Goal: Check status: Check status

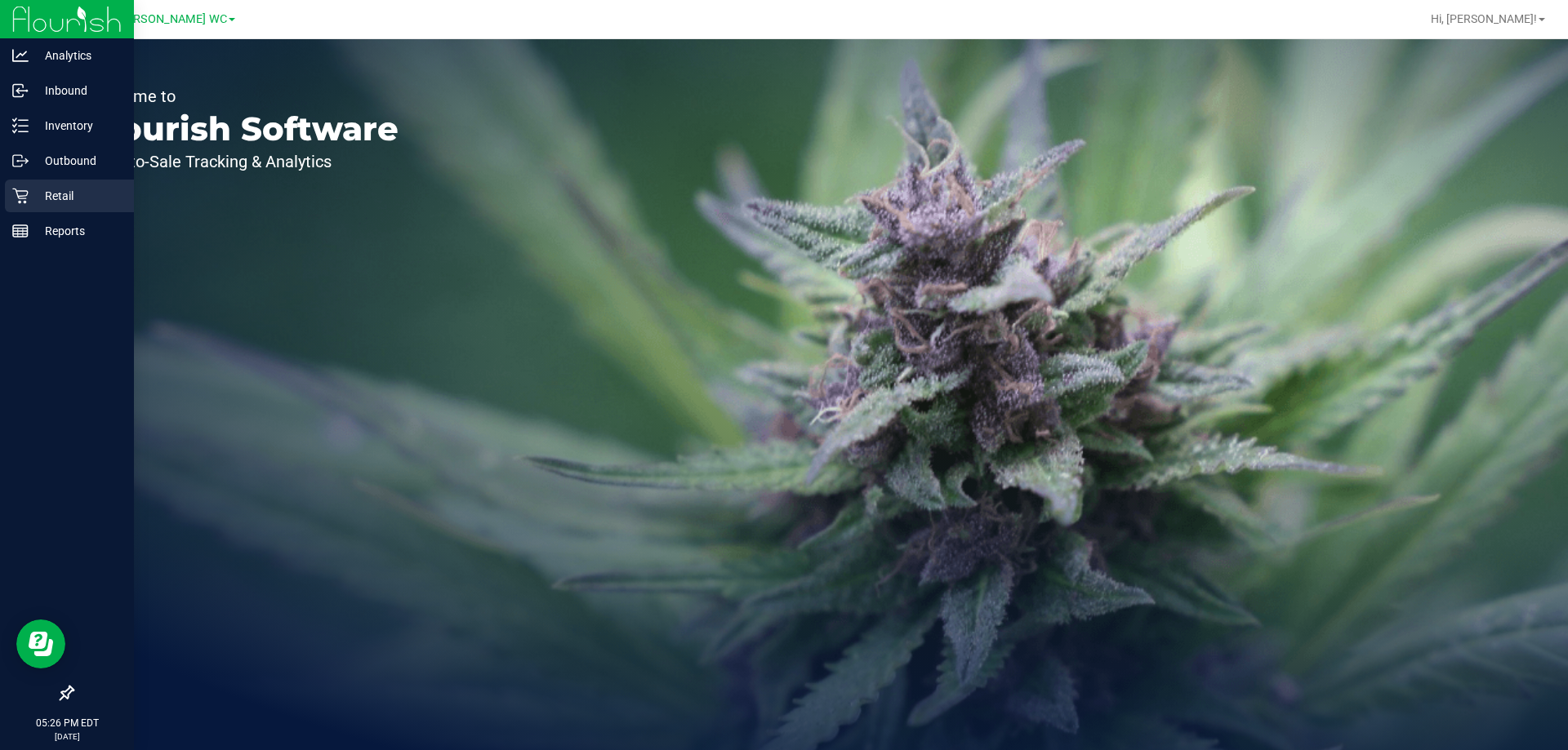
click at [38, 196] on p "Retail" at bounding box center [78, 196] width 98 height 19
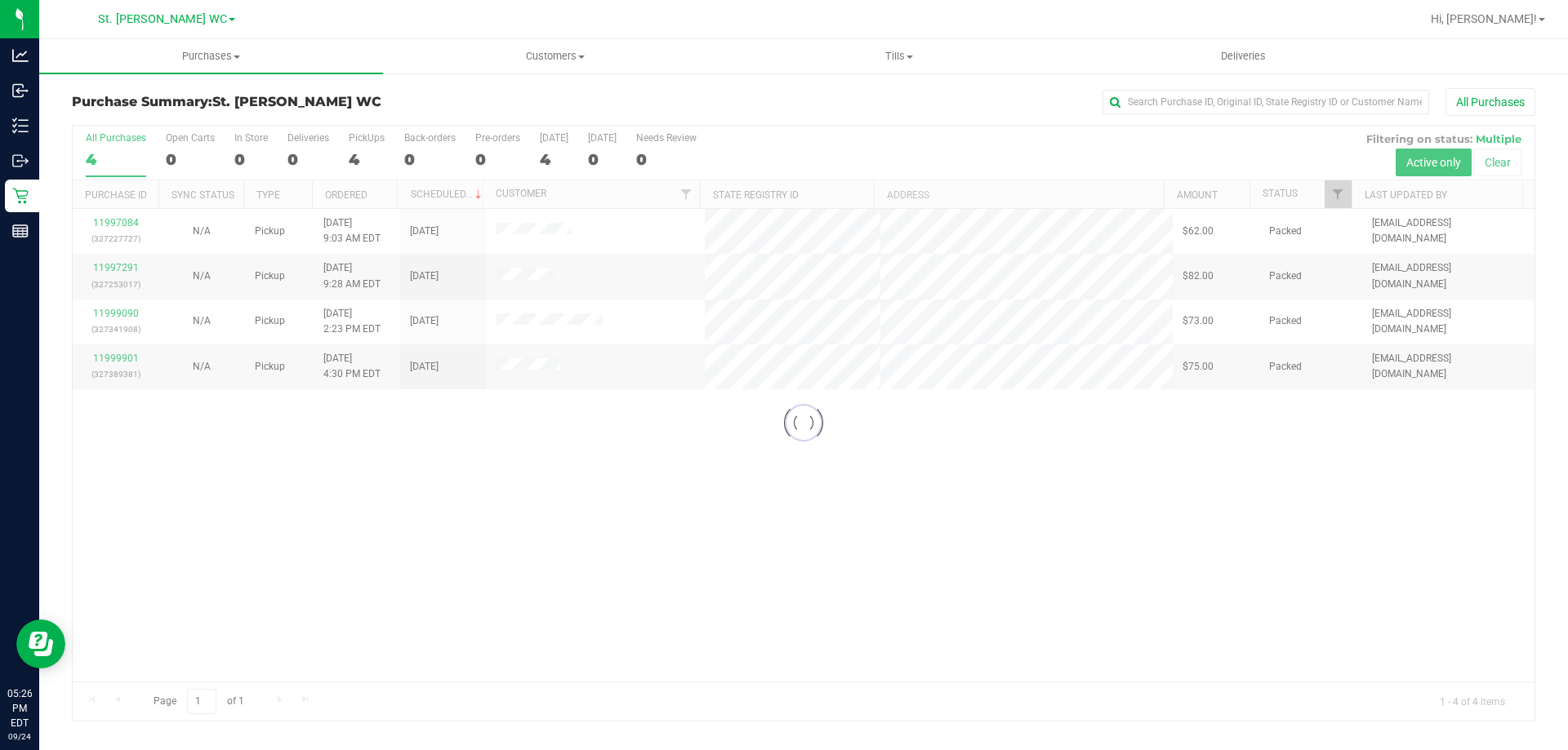
click at [911, 613] on div at bounding box center [803, 424] width 1461 height 595
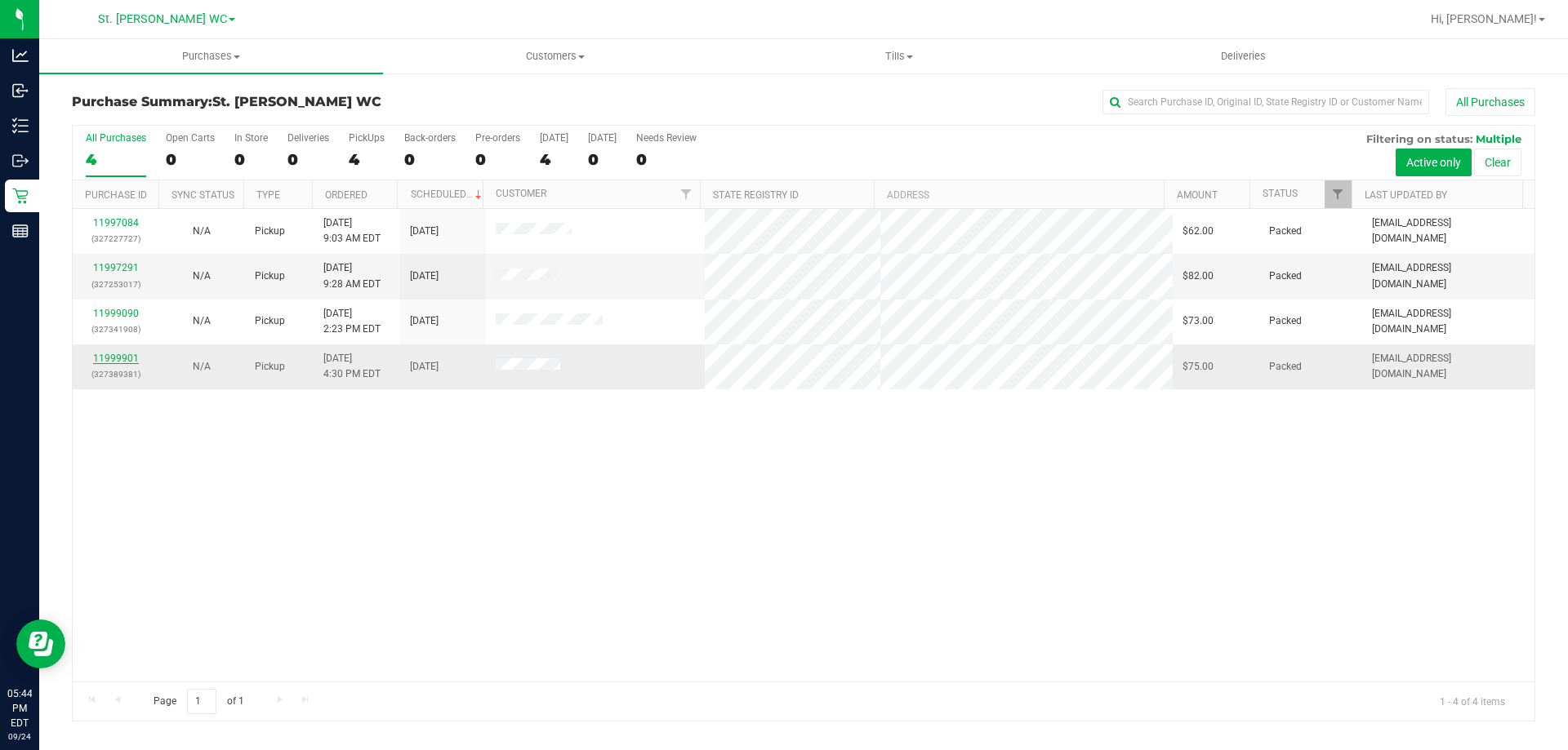
click at [101, 360] on link "11999901" at bounding box center [116, 358] width 46 height 11
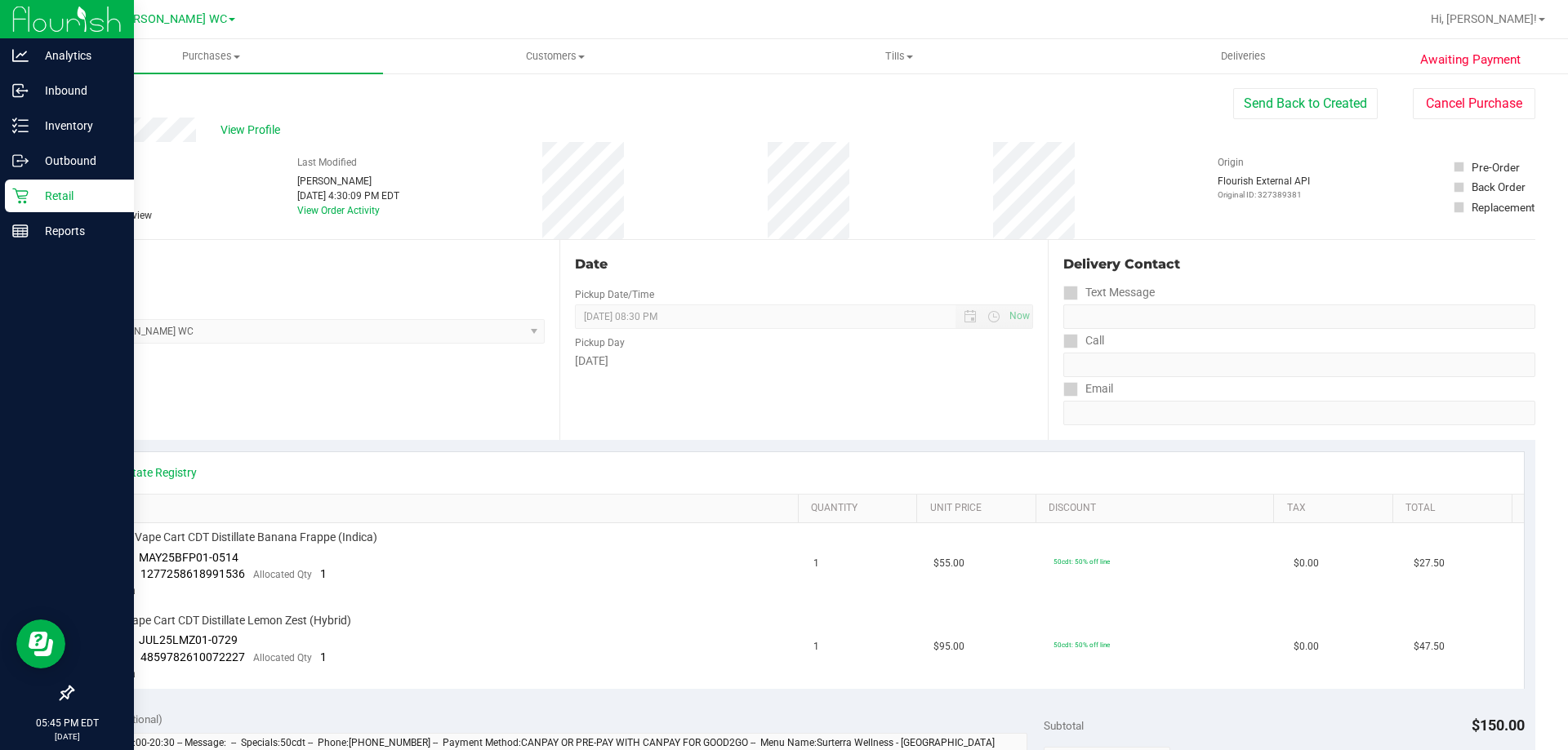
click at [21, 201] on icon at bounding box center [20, 195] width 17 height 17
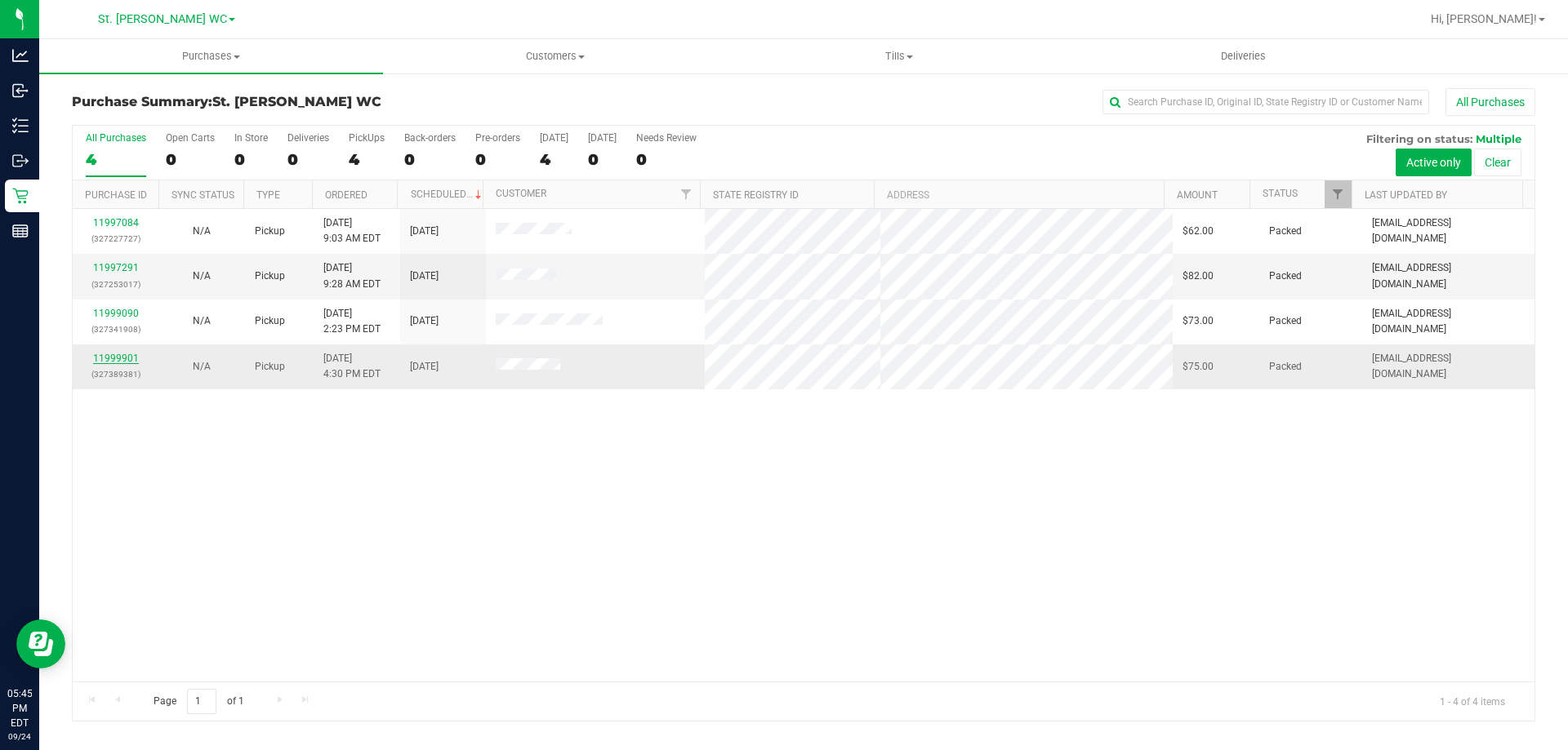
click at [127, 354] on link "11999901" at bounding box center [116, 358] width 46 height 11
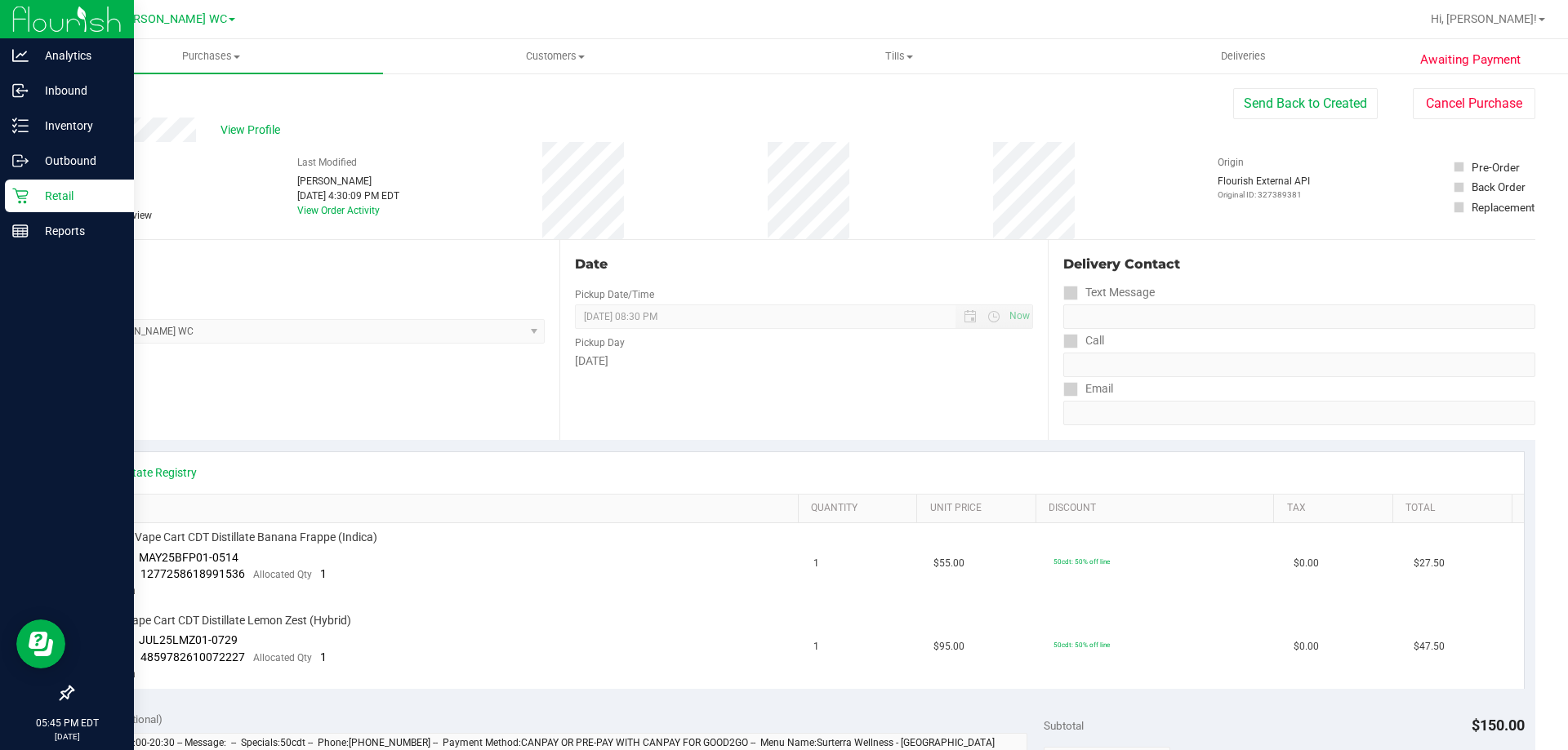
click at [31, 186] on div "Retail" at bounding box center [69, 195] width 129 height 32
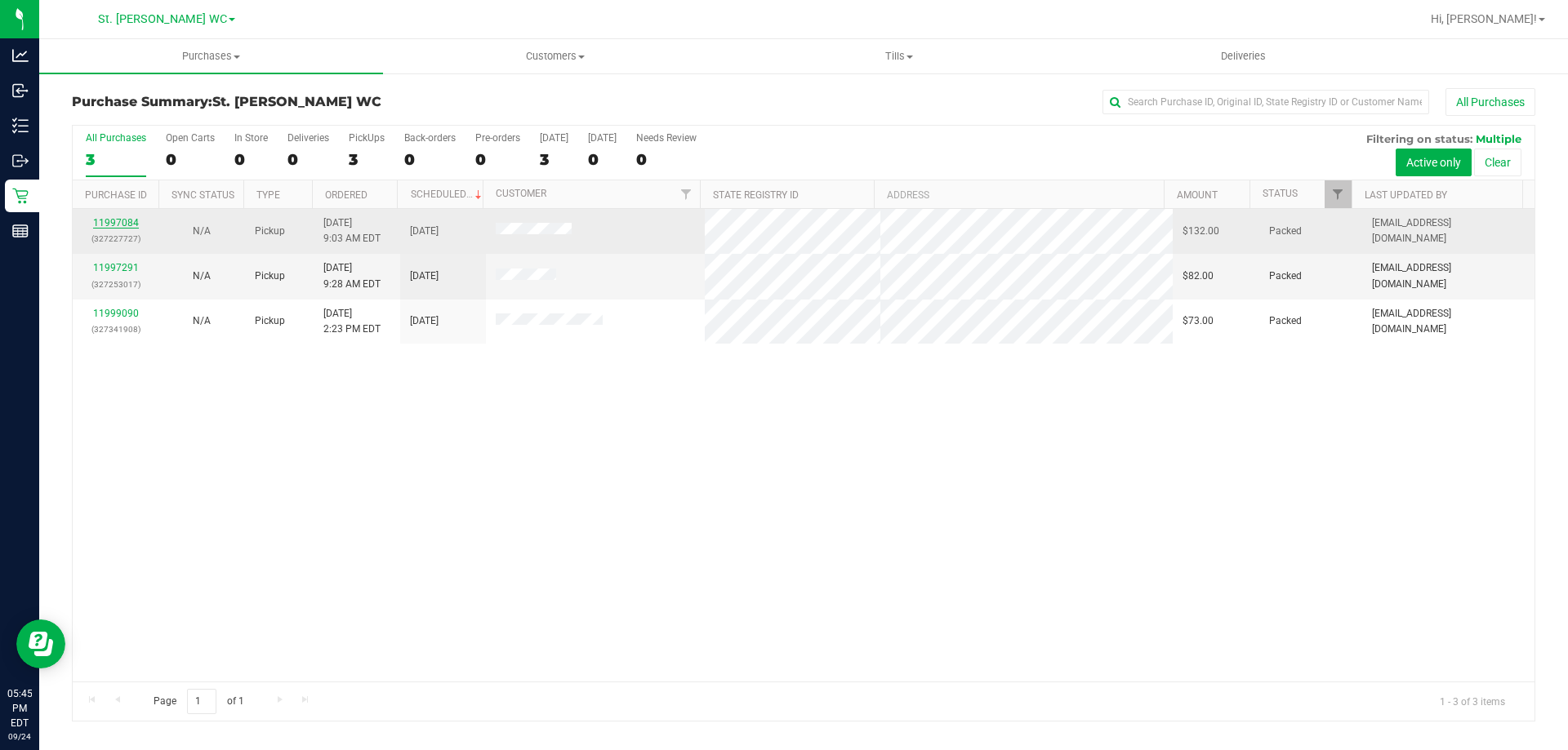
click at [93, 222] on link "11997084" at bounding box center [116, 222] width 46 height 11
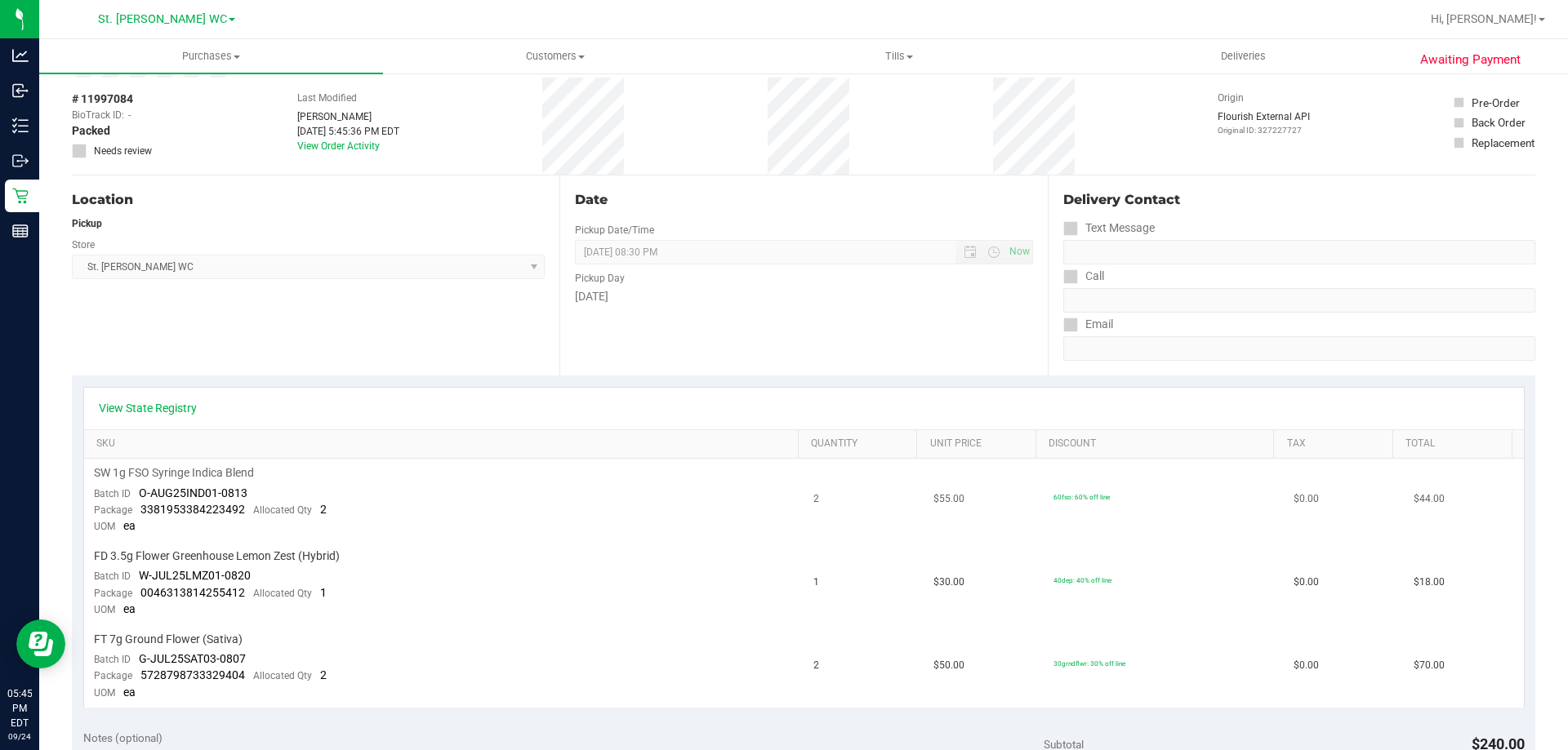
scroll to position [245, 0]
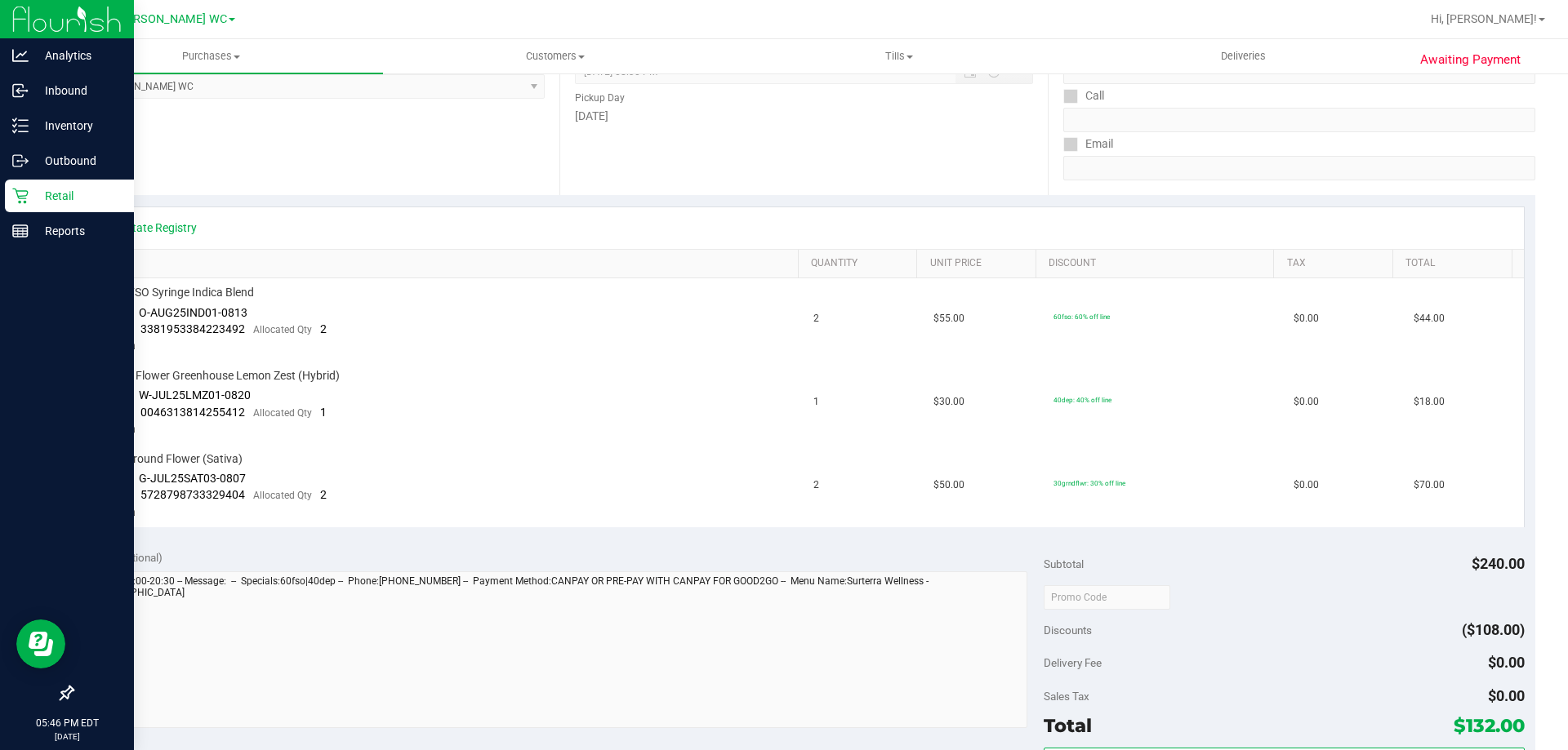
click at [46, 196] on p "Retail" at bounding box center [78, 196] width 98 height 19
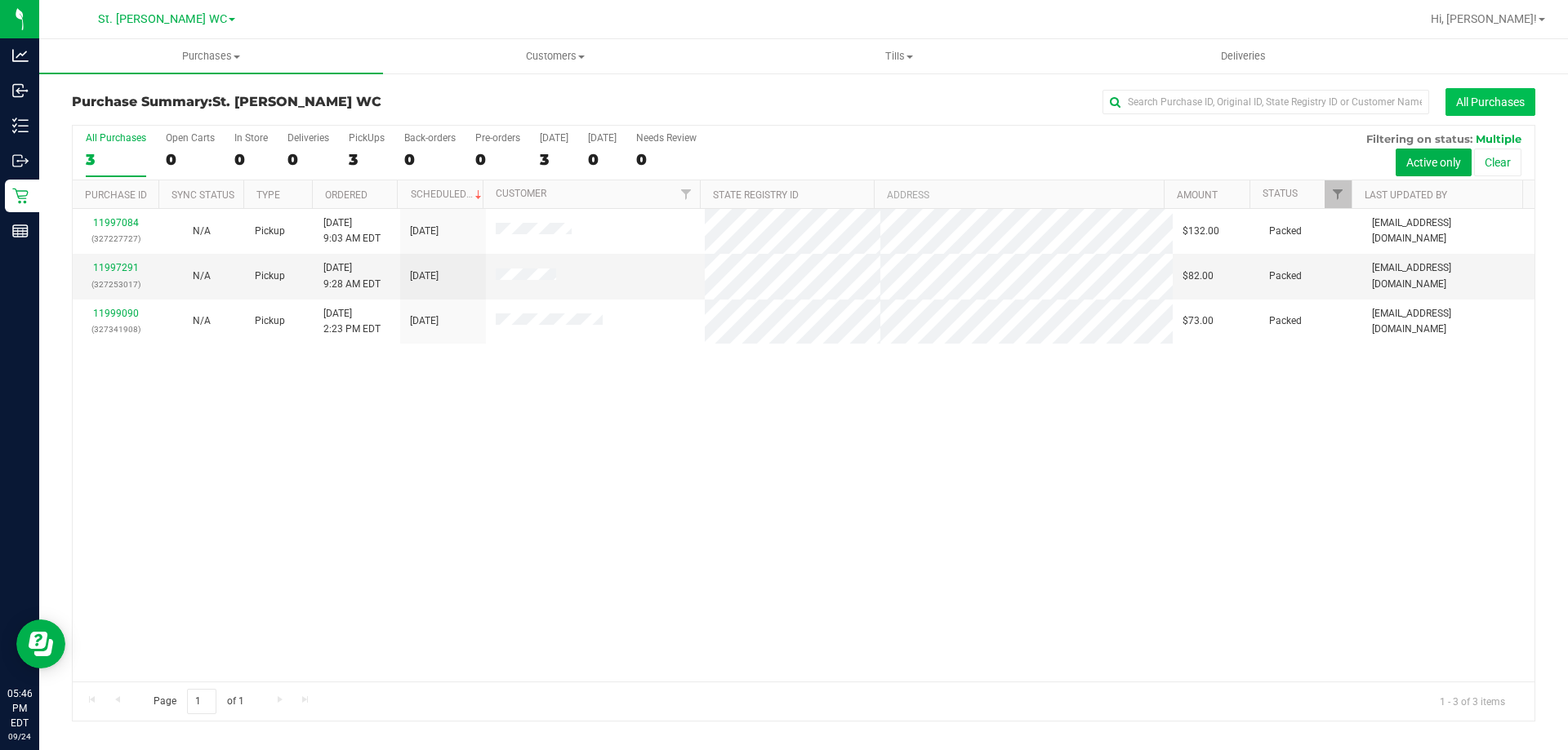
click at [1493, 107] on button "All Purchases" at bounding box center [1490, 102] width 90 height 28
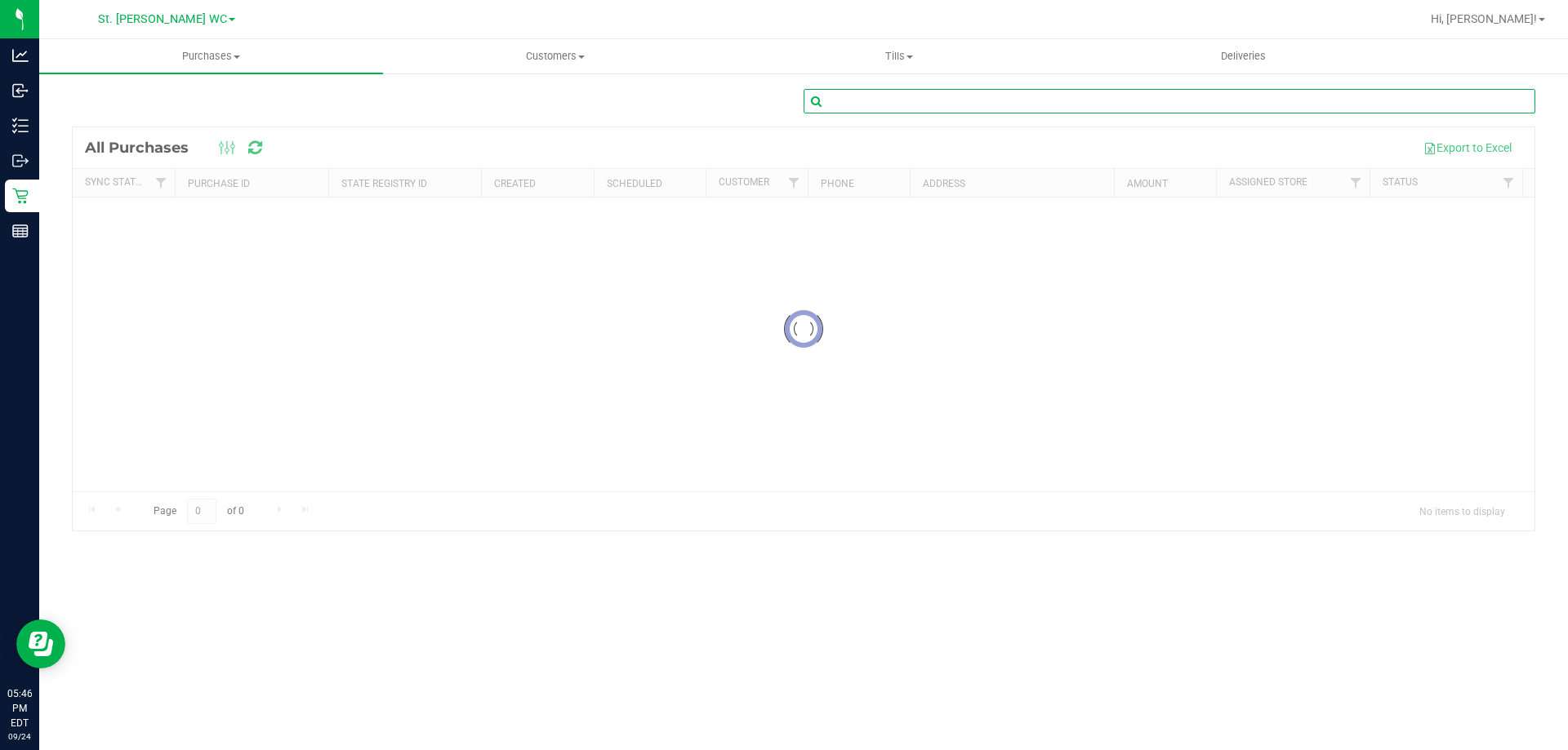
click at [1339, 102] on input "text" at bounding box center [1170, 102] width 732 height 25
paste input "11995076"
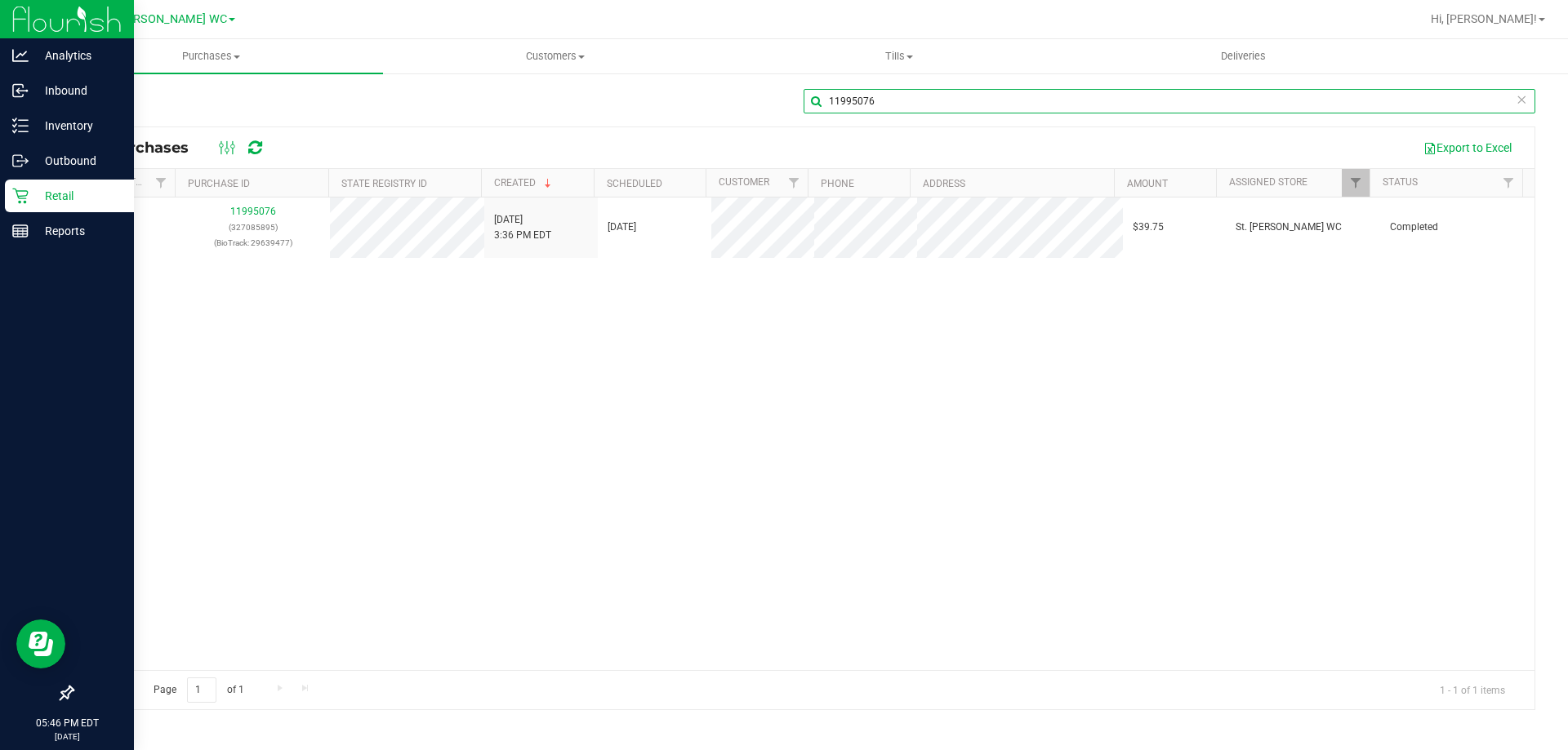
type input "11995076"
click at [21, 195] on icon at bounding box center [20, 195] width 17 height 17
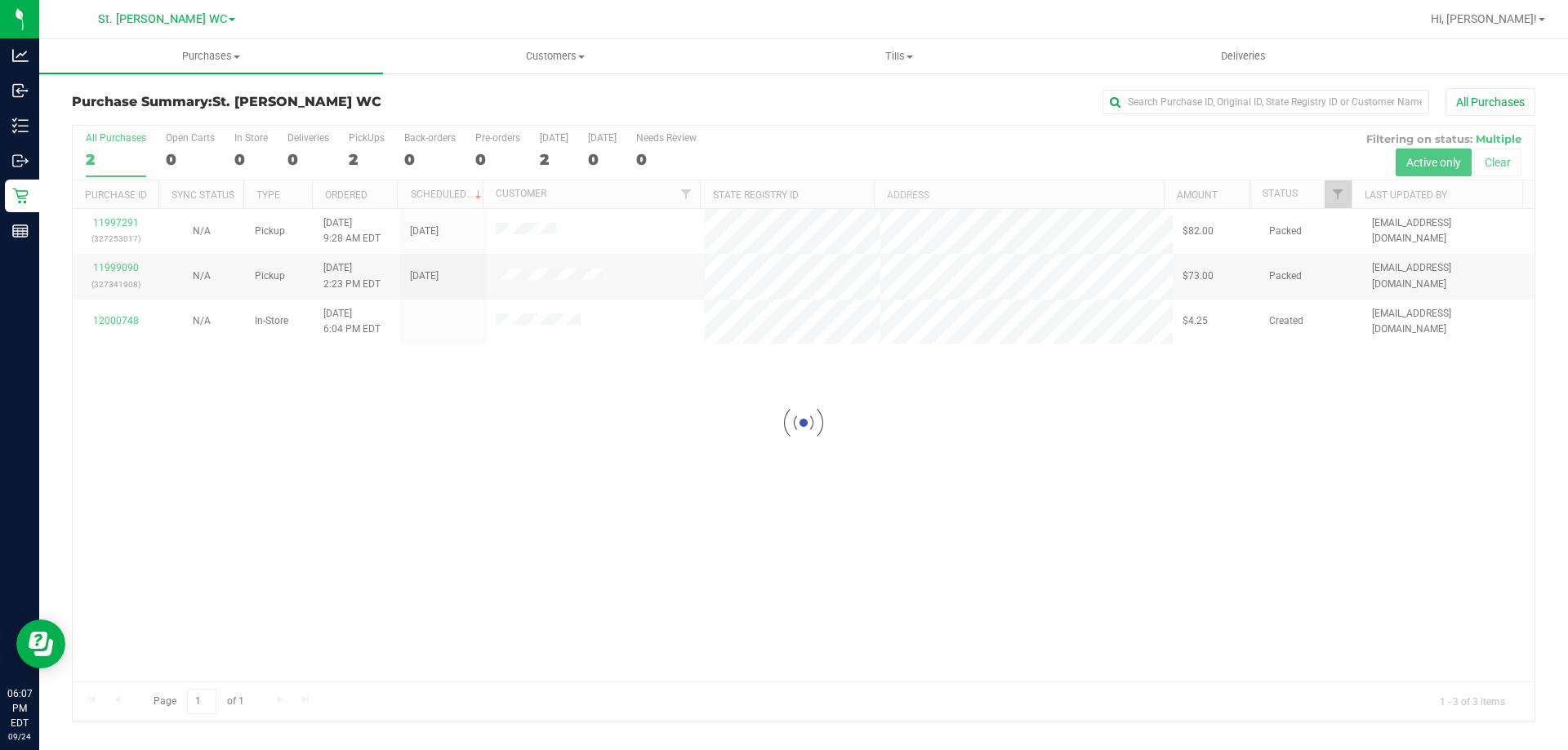
click at [522, 578] on div at bounding box center [803, 424] width 1461 height 595
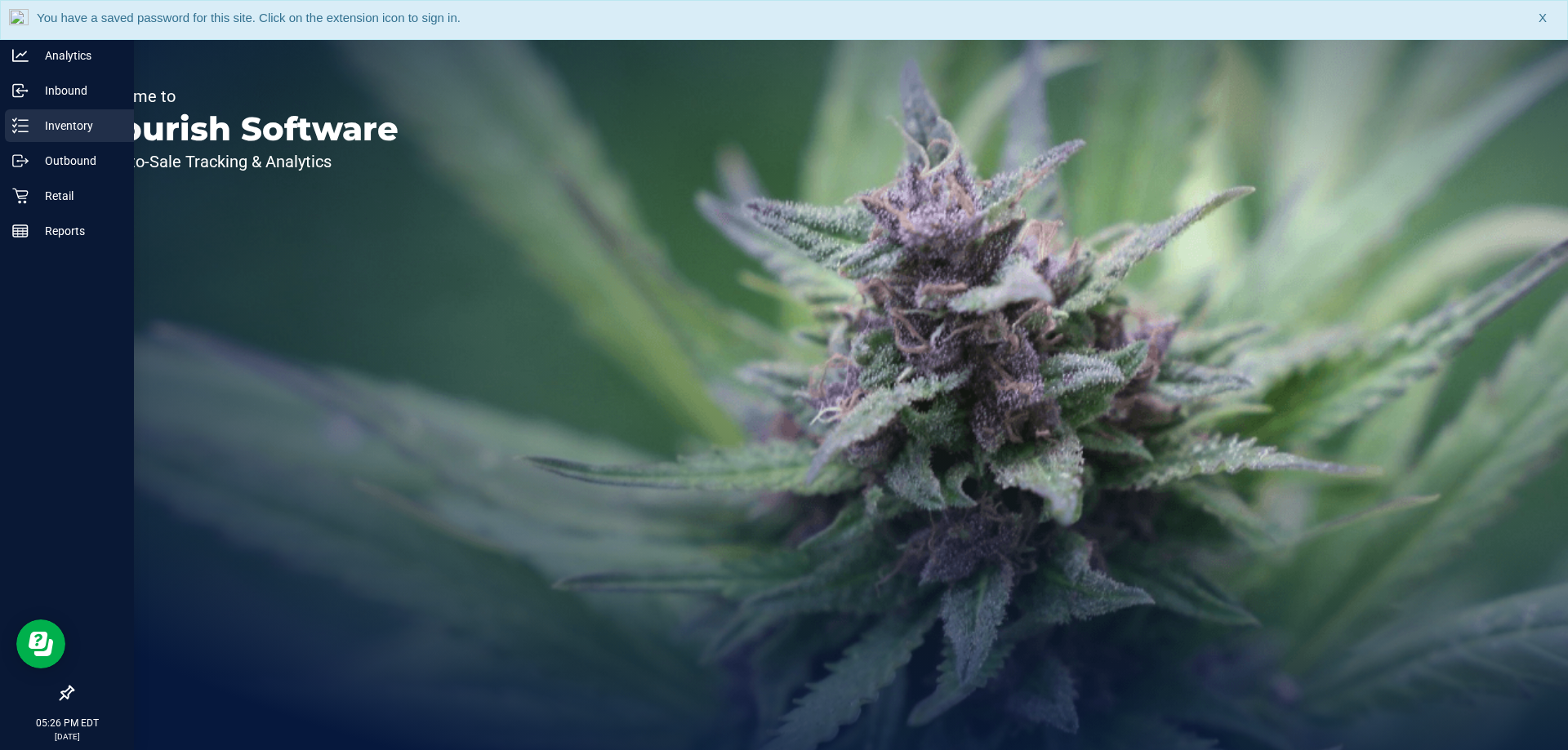
click at [61, 139] on div "Inventory" at bounding box center [69, 125] width 129 height 32
